Goal: Task Accomplishment & Management: Use online tool/utility

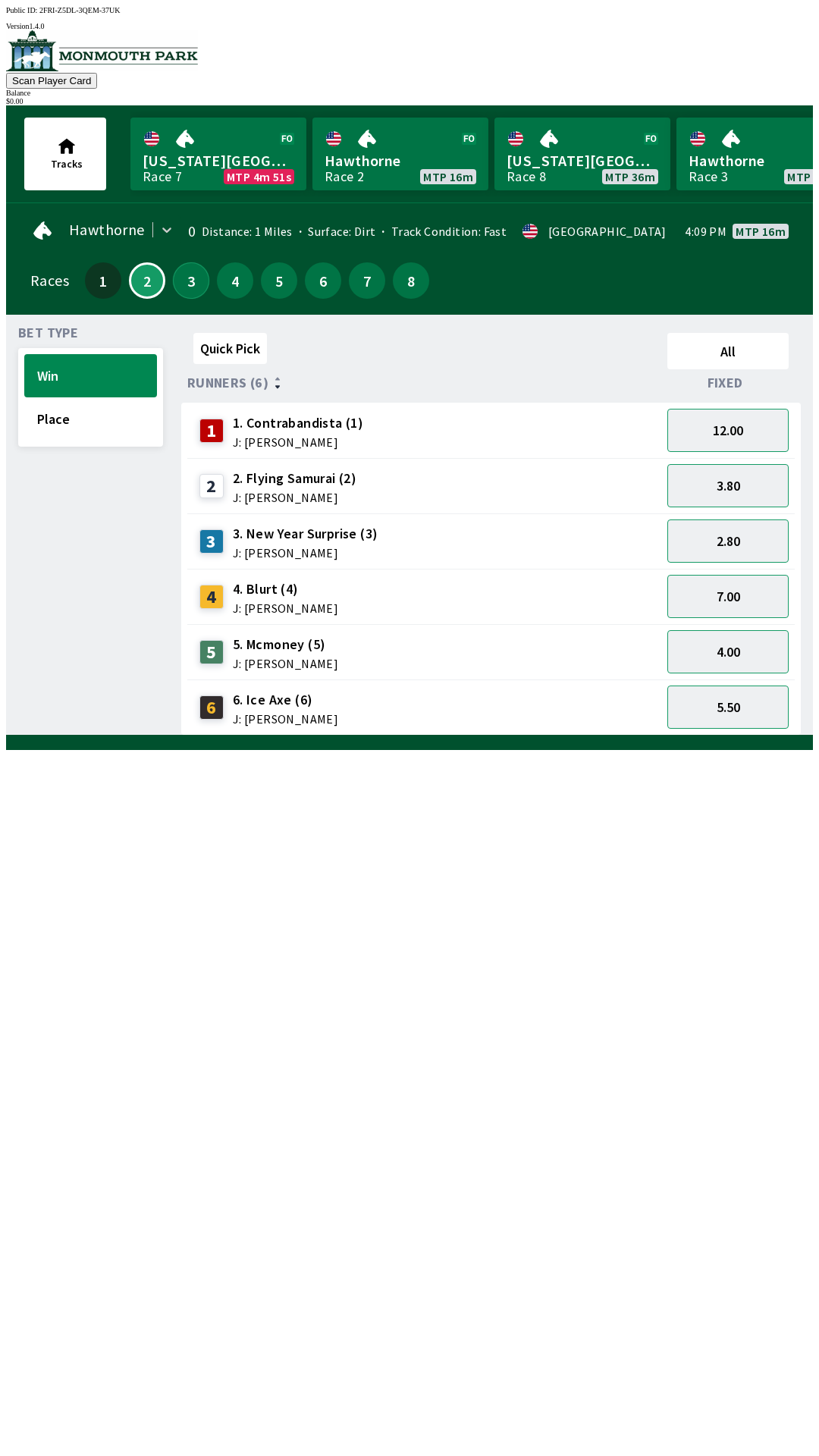
click at [182, 280] on button "3" at bounding box center [190, 280] width 36 height 36
click at [225, 287] on button "4" at bounding box center [235, 280] width 36 height 36
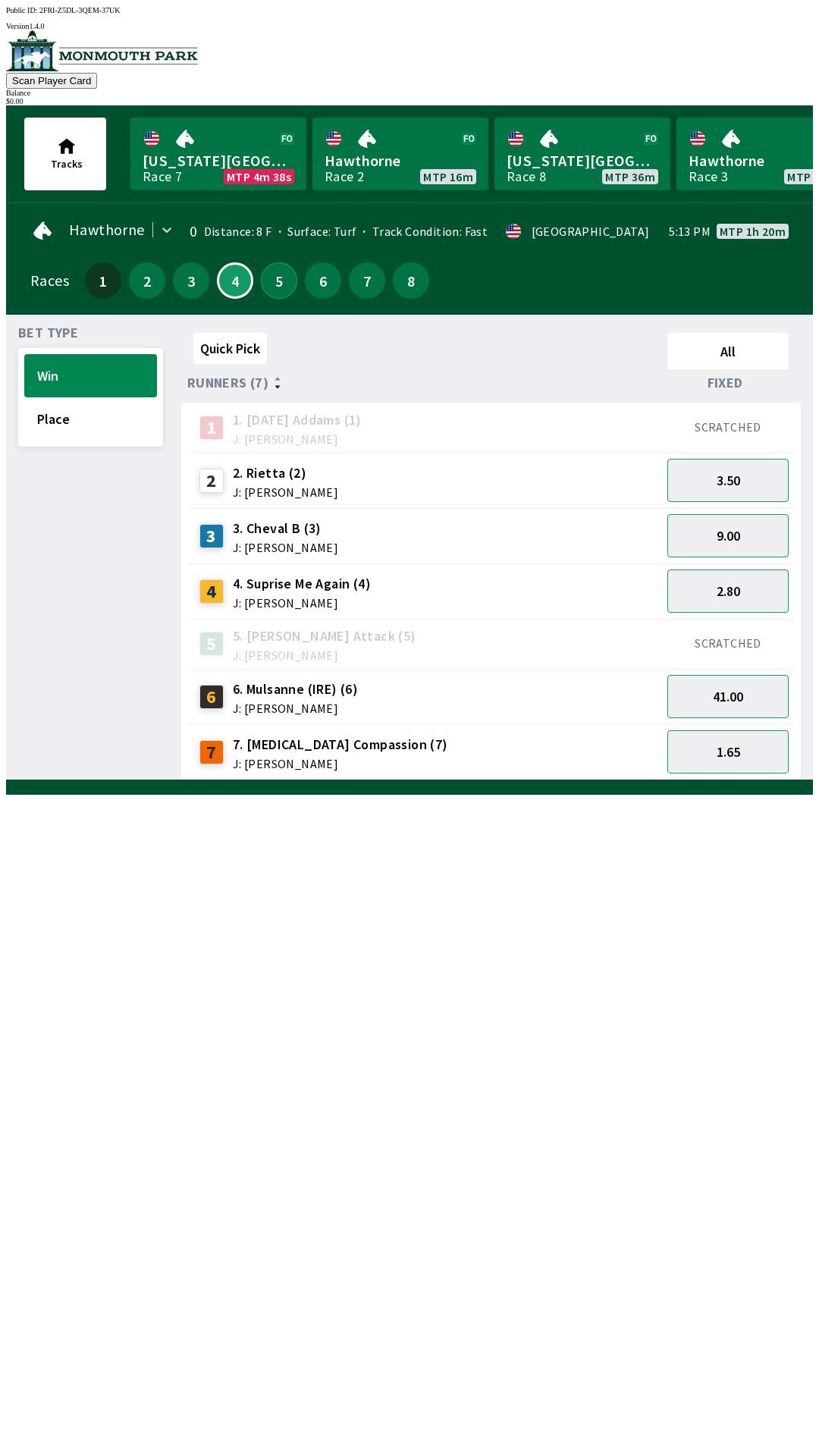
click at [261, 263] on button "5" at bounding box center [279, 280] width 36 height 36
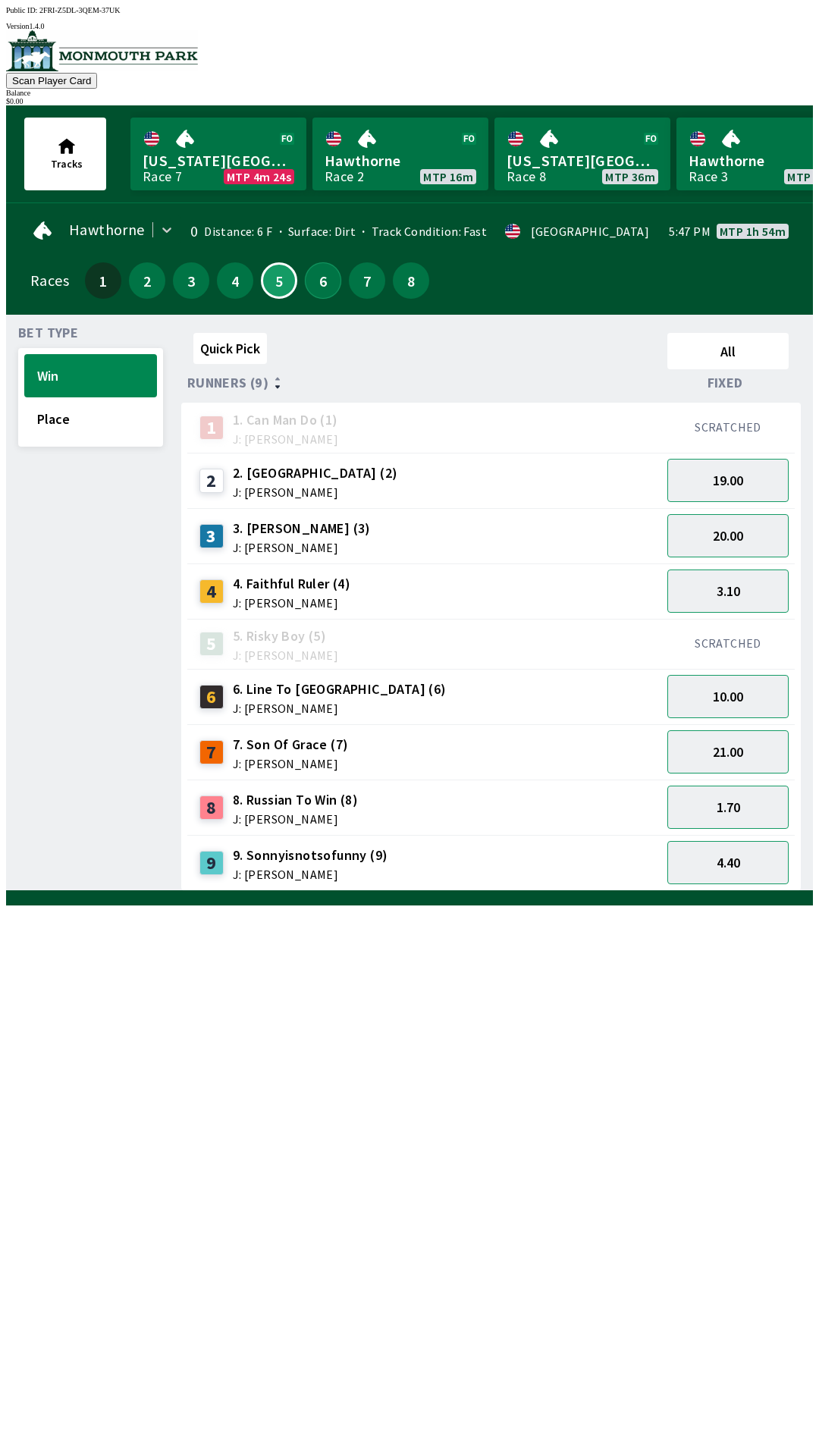
click at [316, 284] on button "6" at bounding box center [323, 280] width 36 height 36
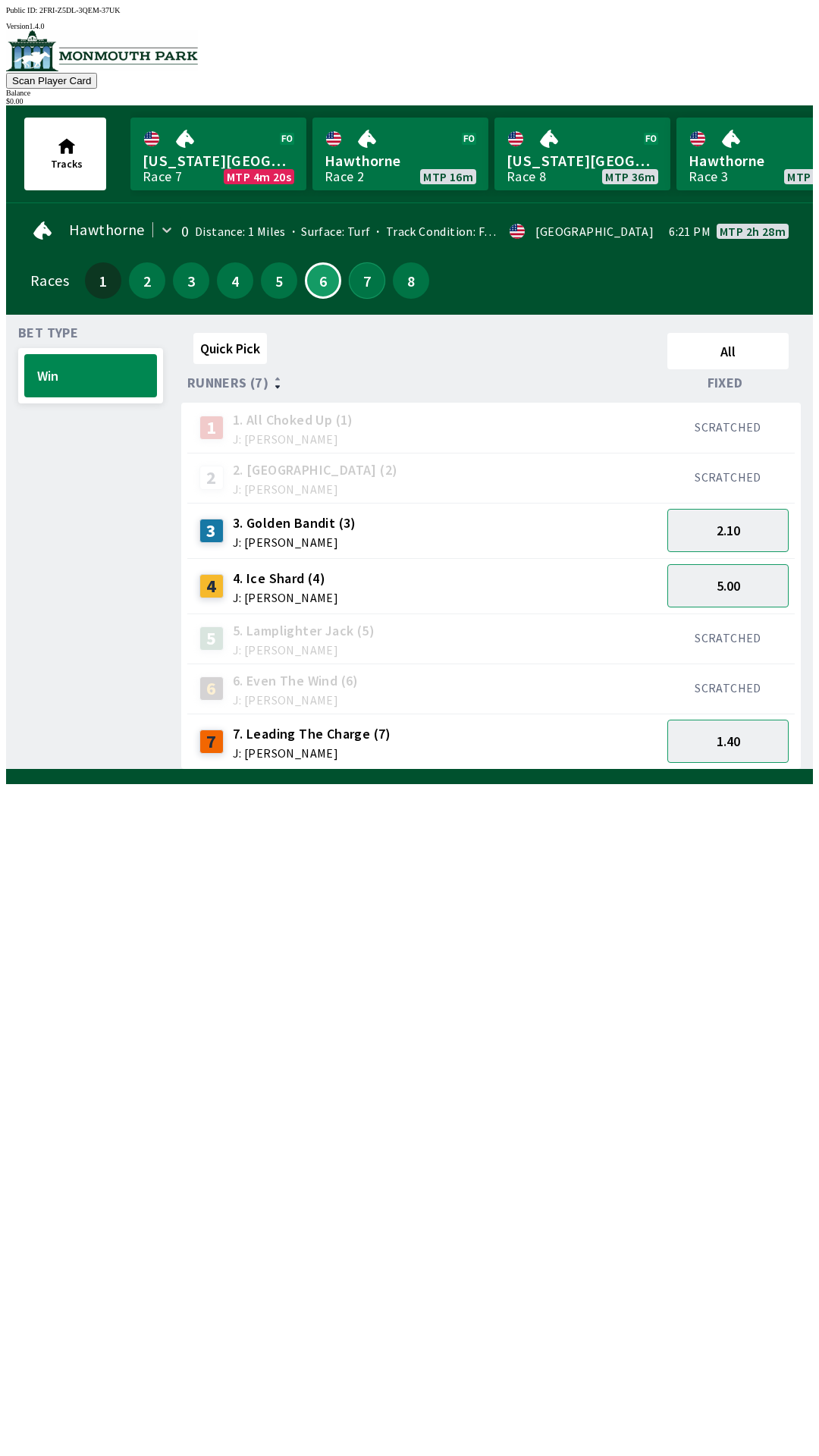
click at [354, 284] on button "7" at bounding box center [367, 280] width 36 height 36
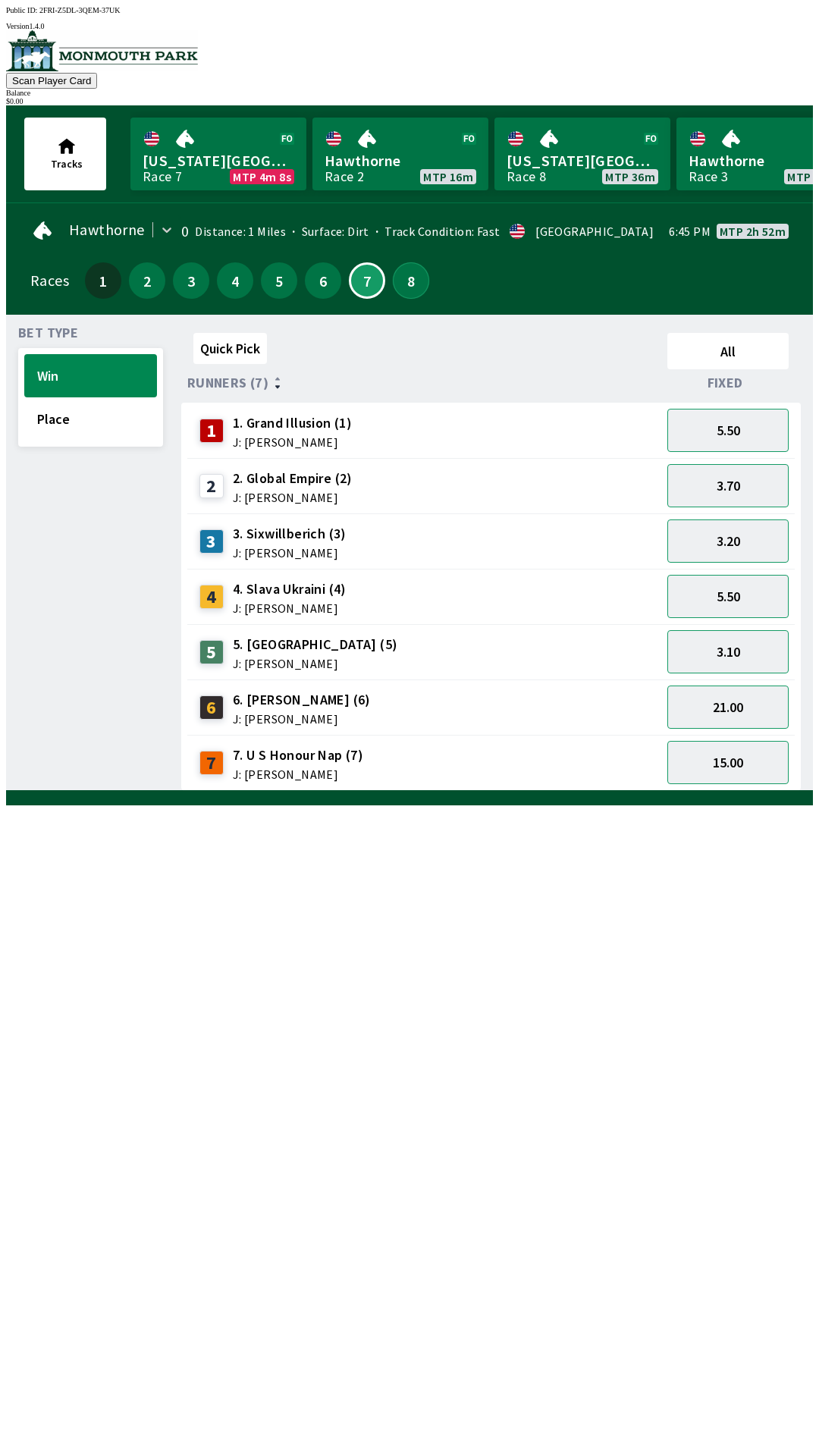
click at [403, 273] on button "8" at bounding box center [410, 280] width 36 height 36
